Goal: Contribute content: Contribute content

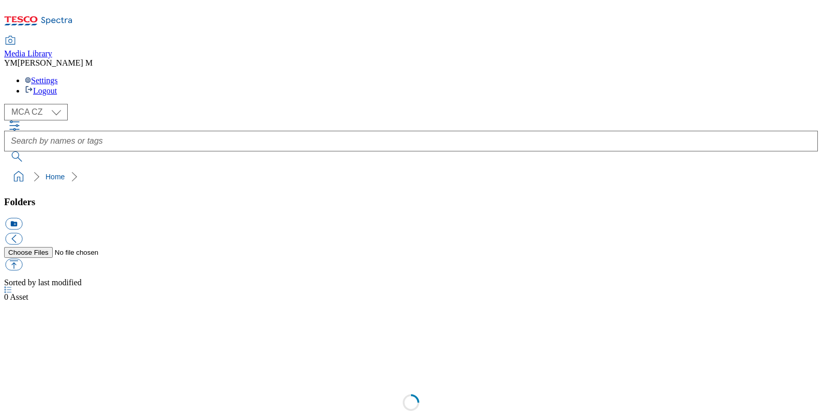
select select "flare-mca-cz"
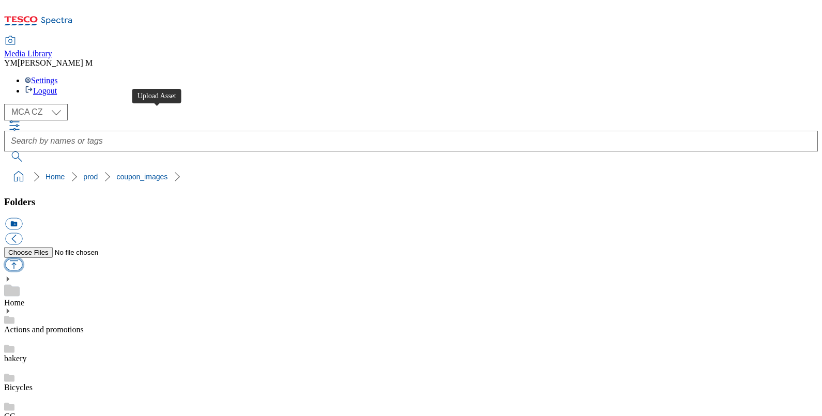
click at [22, 259] on button "button" at bounding box center [13, 265] width 17 height 12
type input "C:\fakepath\MB4_1102_F.jpg"
click at [22, 259] on button "button" at bounding box center [13, 265] width 17 height 12
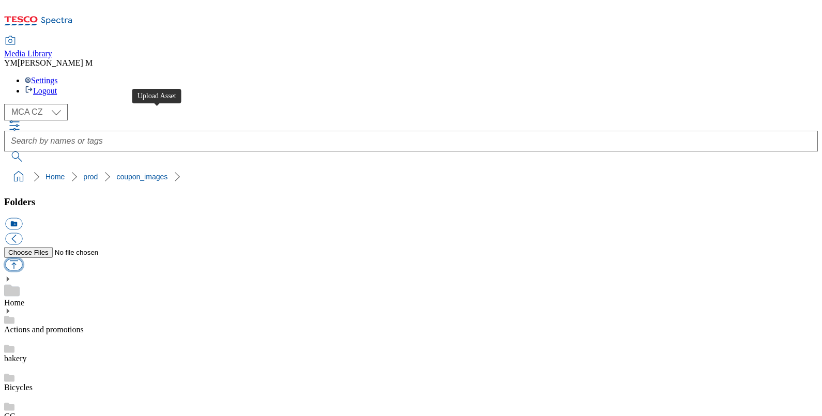
type input "C:\fakepath\MB4_1102_F.jpg"
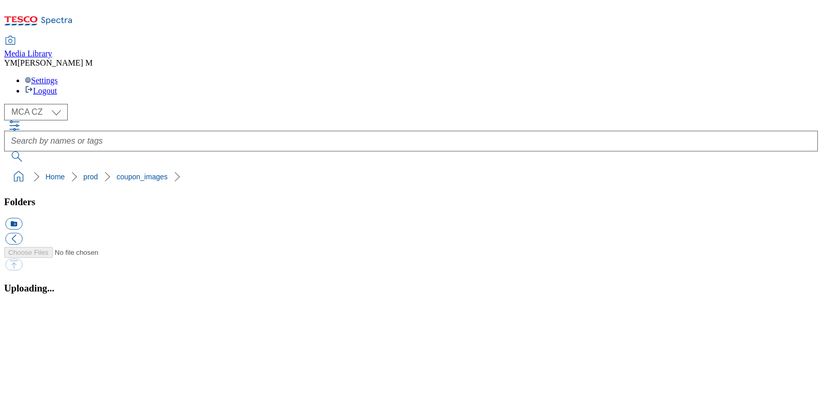
scroll to position [619, 0]
click at [21, 304] on button "button" at bounding box center [13, 309] width 16 height 10
click at [21, 314] on button "button" at bounding box center [13, 309] width 16 height 10
click at [21, 305] on button "button" at bounding box center [13, 309] width 16 height 10
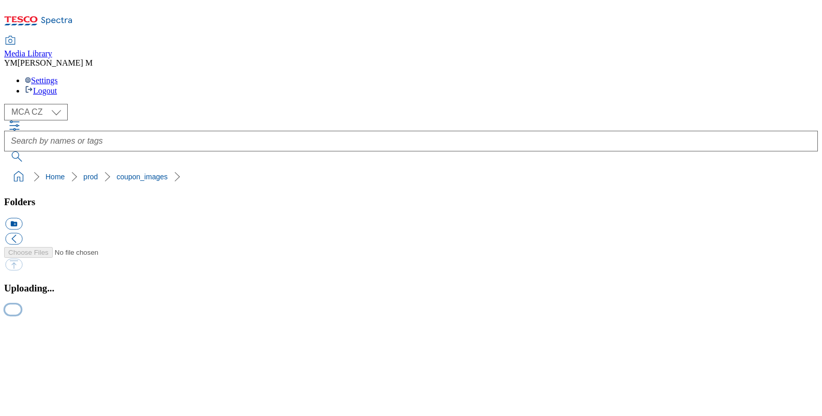
click at [21, 314] on button "button" at bounding box center [13, 309] width 16 height 10
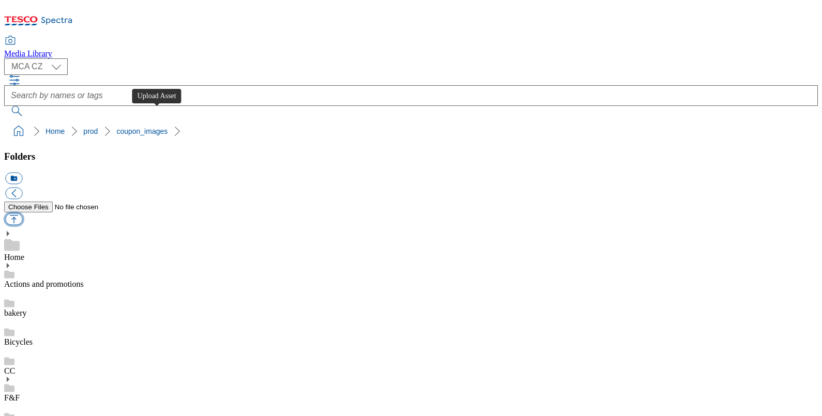
click at [22, 213] on button "button" at bounding box center [13, 219] width 17 height 12
type input "C:\fakepath\MB4_1102_F.jpg"
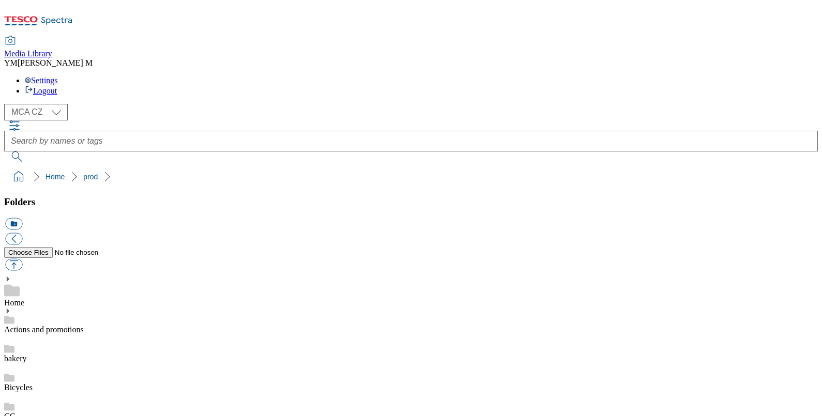
click at [22, 259] on button "button" at bounding box center [13, 265] width 17 height 12
type input "C:\fakepath\MB4_1102_F.jpg"
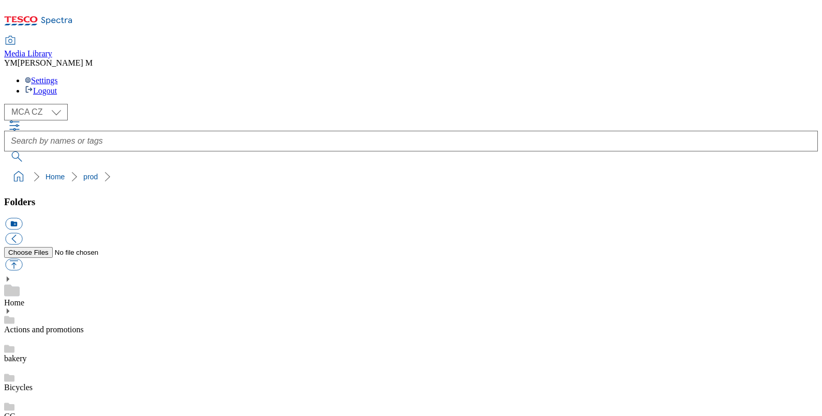
click at [22, 259] on button "button" at bounding box center [13, 265] width 17 height 12
type input "C:\fakepath\MB4_1102_F.jpg"
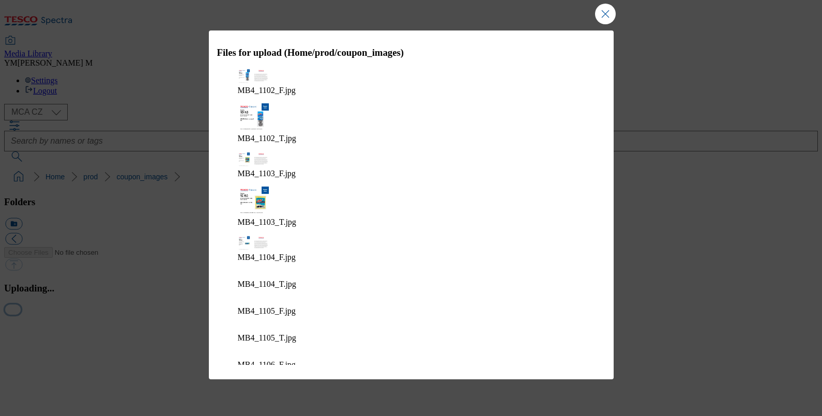
click at [21, 314] on button "button" at bounding box center [13, 309] width 16 height 10
click at [21, 304] on button "button" at bounding box center [13, 309] width 16 height 10
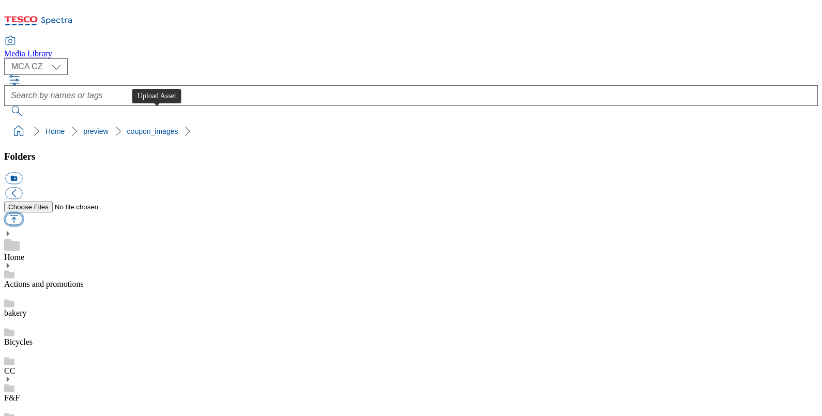
click at [22, 213] on button "button" at bounding box center [13, 219] width 17 height 12
type input "C:\fakepath\MB4_1102_F.jpg"
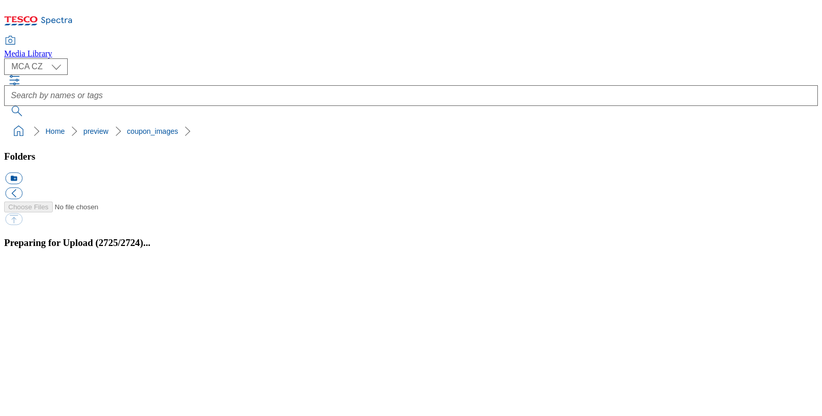
click at [21, 269] on button "button" at bounding box center [13, 264] width 16 height 10
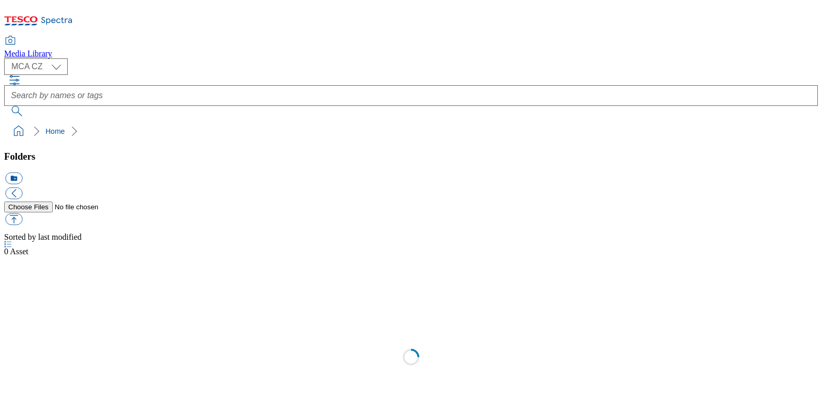
select select "flare-mca-cz"
